Goal: Contribute content

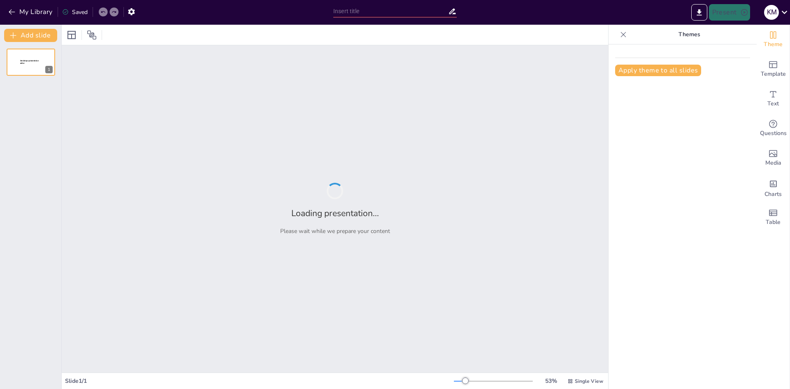
type input "Structuring Financial Relationships: The Lender, Holding Company, and Nardaran …"
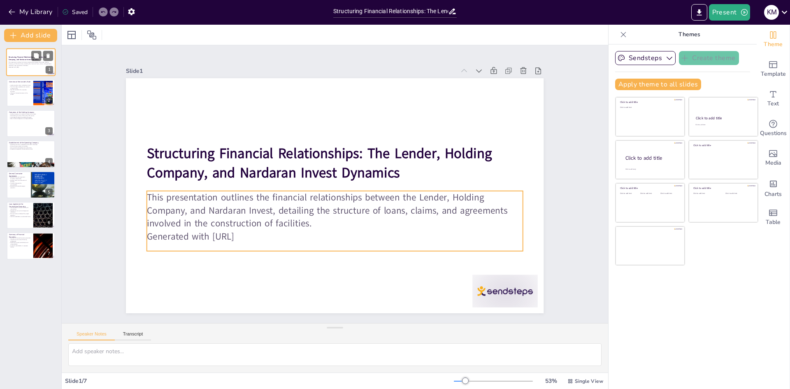
click at [19, 62] on p "This presentation outlines the financial relationships between the Lender, Hold…" at bounding box center [31, 64] width 44 height 5
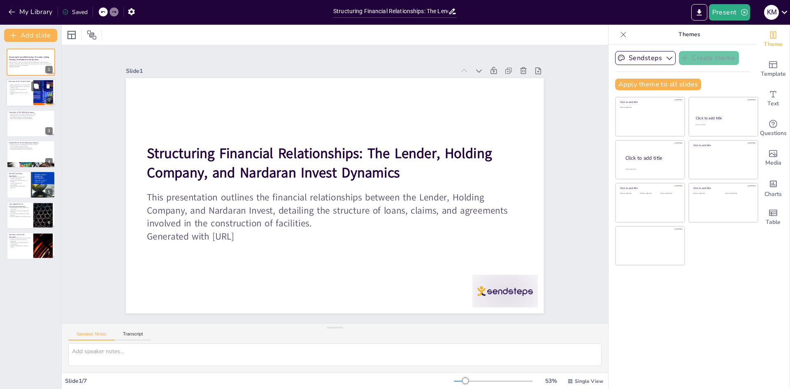
click at [16, 88] on p "The Claim Right establishes the Lender's monetary claim." at bounding box center [20, 87] width 22 height 3
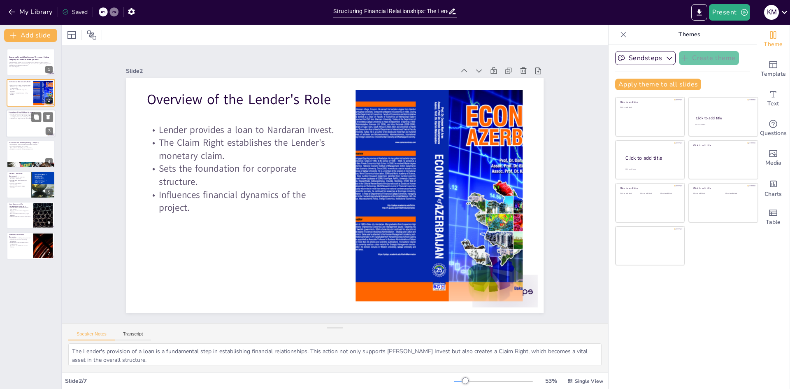
click at [26, 121] on div at bounding box center [30, 123] width 49 height 28
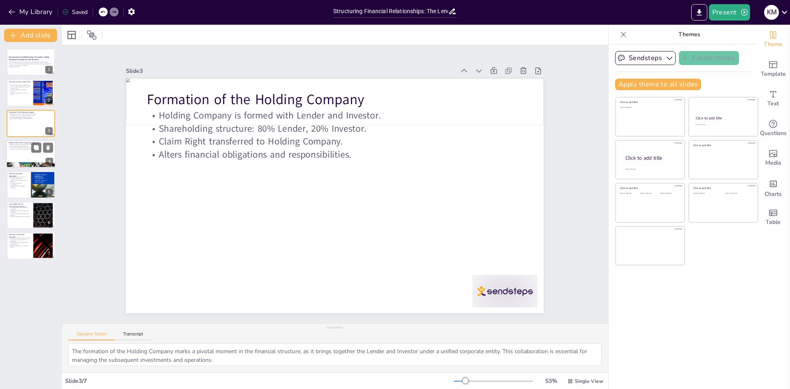
click at [18, 152] on div at bounding box center [30, 154] width 49 height 28
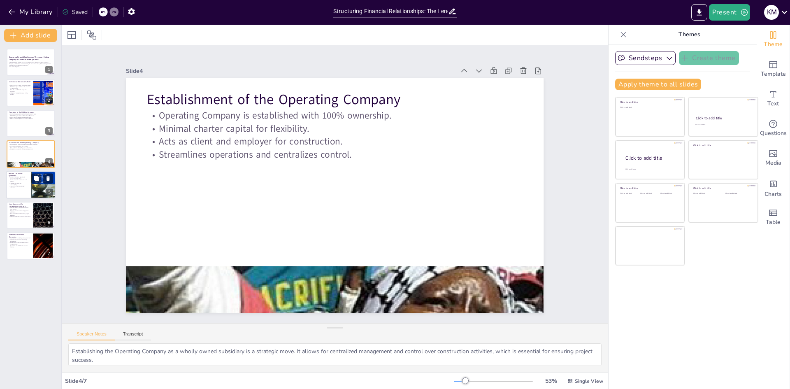
click at [16, 187] on p "Essential for successful project execution." at bounding box center [19, 186] width 20 height 3
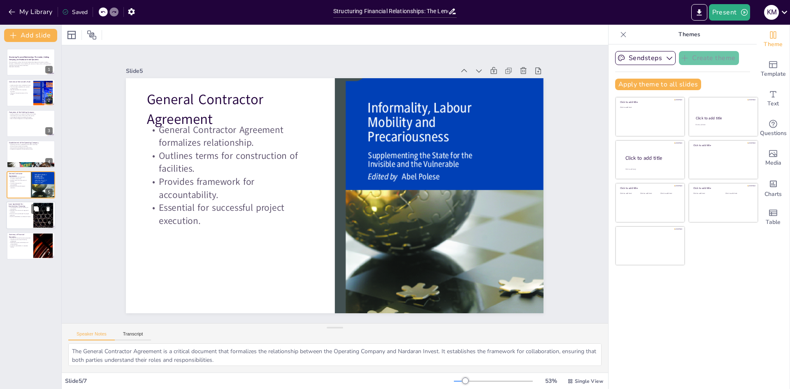
click at [15, 218] on p "Vital for stakeholders to understand terms." at bounding box center [20, 217] width 22 height 2
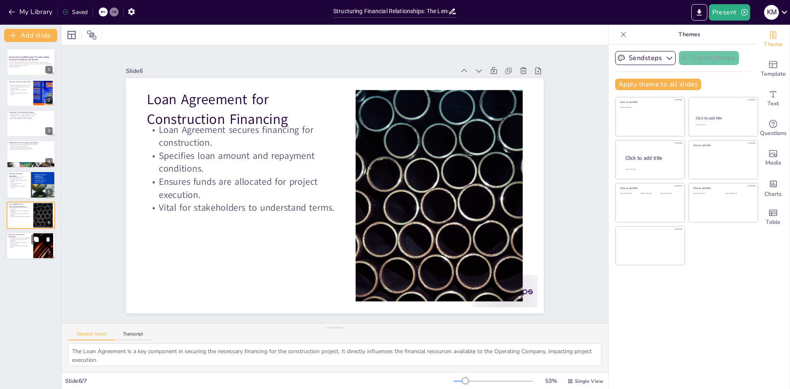
click at [14, 244] on p "Agreements govern relationships and responsibilities." at bounding box center [20, 243] width 22 height 3
type textarea "The presentation has effectively summarized the financial dynamics at play. Thi…"
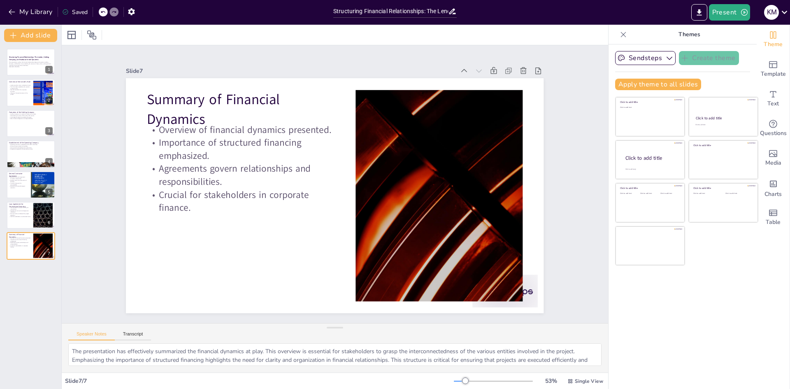
click at [621, 33] on icon at bounding box center [623, 34] width 5 height 5
